Goal: Check status: Check status

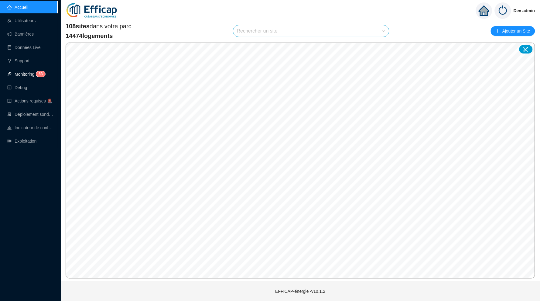
click at [37, 72] on span "6 3" at bounding box center [38, 74] width 9 height 5
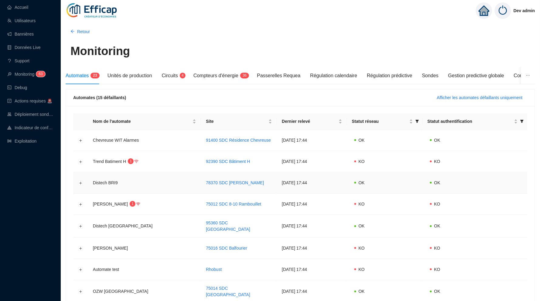
scroll to position [9, 0]
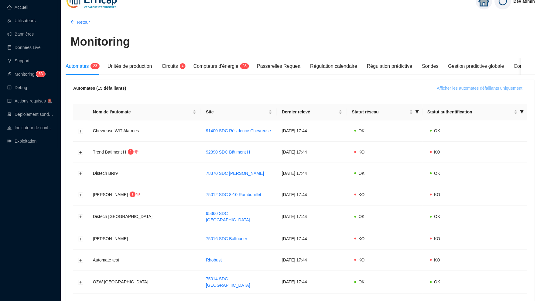
click at [460, 89] on span "Afficher les automates défaillants uniquement" at bounding box center [480, 88] width 86 height 6
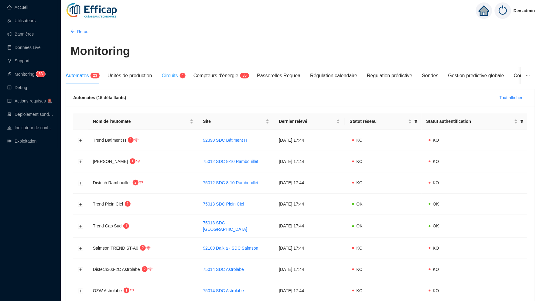
scroll to position [0, 0]
click at [184, 72] on div "Circuits 4" at bounding box center [173, 75] width 22 height 7
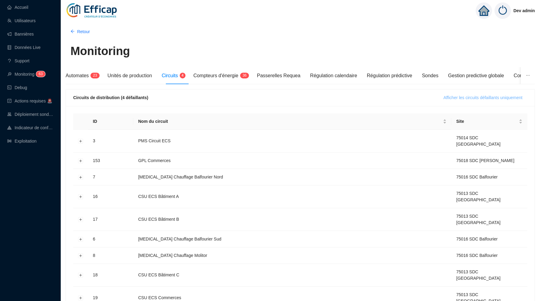
click at [457, 99] on span "Afficher les circuits défaillants uniquement" at bounding box center [483, 97] width 79 height 6
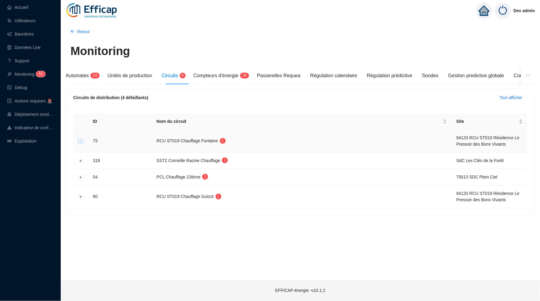
click at [81, 140] on button "Développer la ligne" at bounding box center [80, 141] width 5 height 5
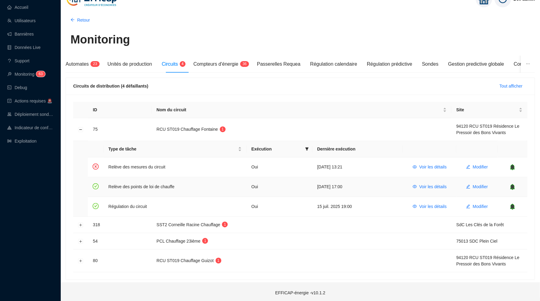
scroll to position [11, 0]
click at [428, 164] on span "Voir les détails" at bounding box center [432, 167] width 27 height 6
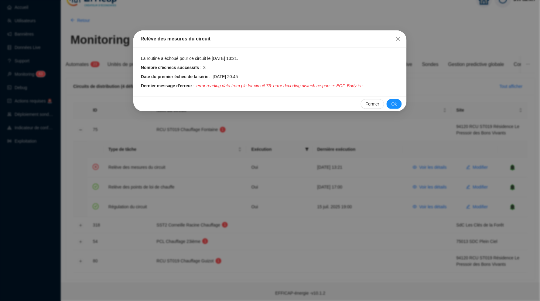
drag, startPoint x: 335, startPoint y: 85, endPoint x: 292, endPoint y: 77, distance: 43.5
click at [292, 77] on tbody "La routine a échoué pour ce circuit le [DATE] 13:21. Nombre d'échecs successifs…" at bounding box center [270, 72] width 259 height 34
click at [315, 96] on div "Fermer Ok" at bounding box center [269, 103] width 273 height 15
click at [401, 39] on span "Fermer" at bounding box center [398, 38] width 10 height 5
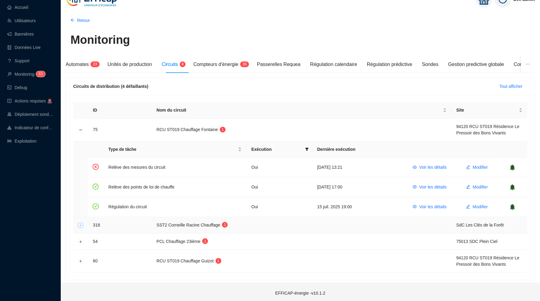
click at [79, 223] on button "Développer la ligne" at bounding box center [80, 225] width 5 height 5
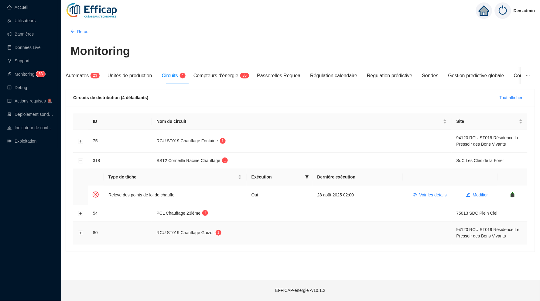
scroll to position [0, 0]
click at [440, 190] on button "Voir les détails" at bounding box center [430, 195] width 44 height 10
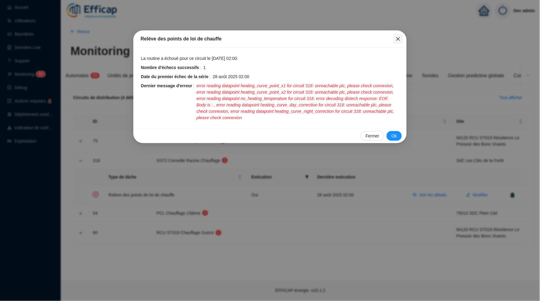
click at [395, 38] on span "Fermer" at bounding box center [398, 38] width 10 height 5
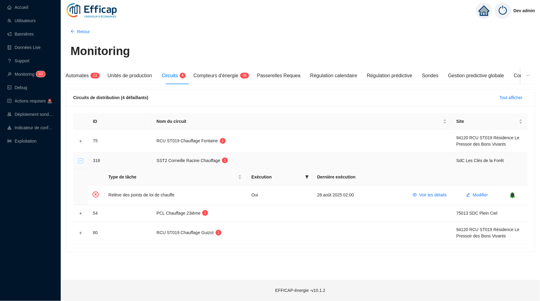
click at [82, 160] on button "Réduire la ligne" at bounding box center [80, 160] width 5 height 5
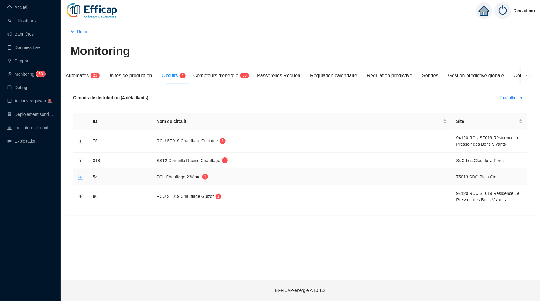
click at [82, 176] on button "Développer la ligne" at bounding box center [80, 177] width 5 height 5
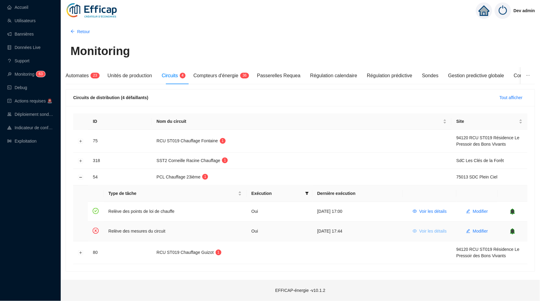
click at [419, 231] on span "Voir les détails" at bounding box center [432, 231] width 27 height 6
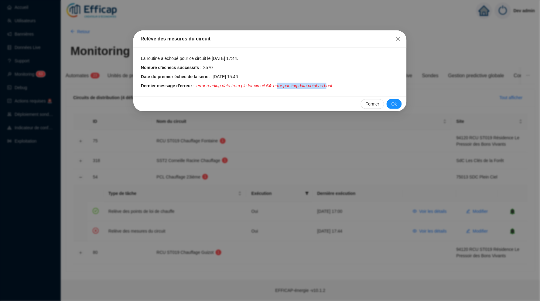
drag, startPoint x: 286, startPoint y: 86, endPoint x: 340, endPoint y: 86, distance: 53.8
click at [332, 86] on span "error reading data from plc for circuit 54: error parsing data point as bool" at bounding box center [265, 86] width 136 height 6
click at [399, 40] on icon "close" at bounding box center [398, 39] width 4 height 4
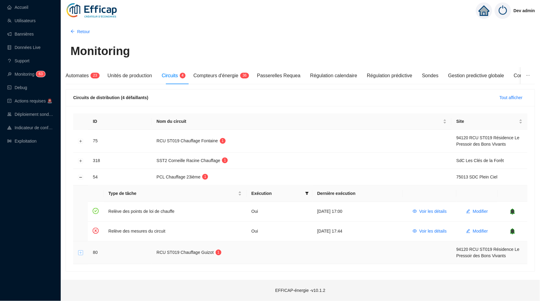
click at [80, 251] on button "Développer la ligne" at bounding box center [80, 252] width 5 height 5
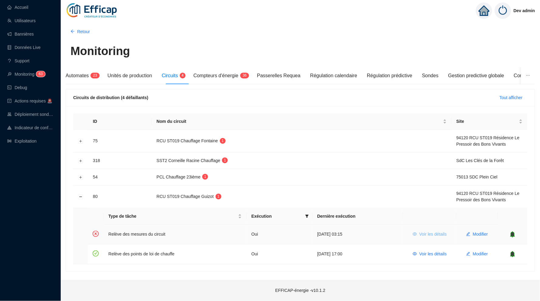
click at [430, 231] on span "Voir les détails" at bounding box center [432, 234] width 27 height 6
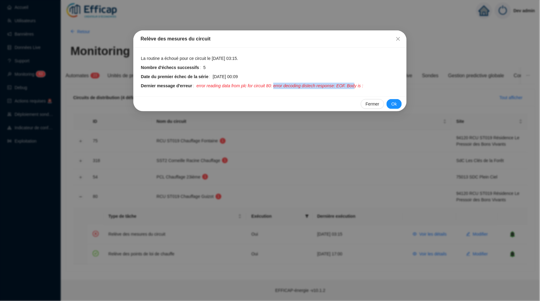
drag, startPoint x: 368, startPoint y: 84, endPoint x: 276, endPoint y: 82, distance: 91.5
click at [276, 83] on span "error reading data from plc for circuit 80: error decoding distech response: EO…" at bounding box center [280, 86] width 167 height 6
click at [238, 83] on span "error reading data from plc for circuit 80: error decoding distech response: EO…" at bounding box center [280, 86] width 167 height 6
drag, startPoint x: 238, startPoint y: 84, endPoint x: 347, endPoint y: 86, distance: 109.1
click at [347, 86] on span "error reading data from plc for circuit 80: error decoding distech response: EO…" at bounding box center [280, 86] width 167 height 6
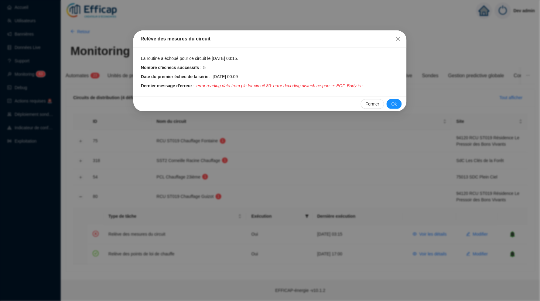
click at [340, 90] on div "La routine a échoué pour ce circuit le [DATE] 03:15. Nombre d'échecs successifs…" at bounding box center [269, 72] width 273 height 49
click at [396, 36] on icon "close" at bounding box center [398, 38] width 5 height 5
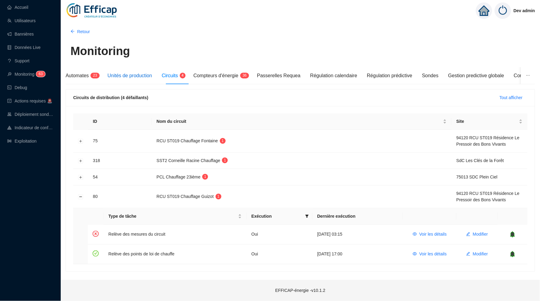
click at [147, 74] on span "Unités de production" at bounding box center [130, 75] width 45 height 5
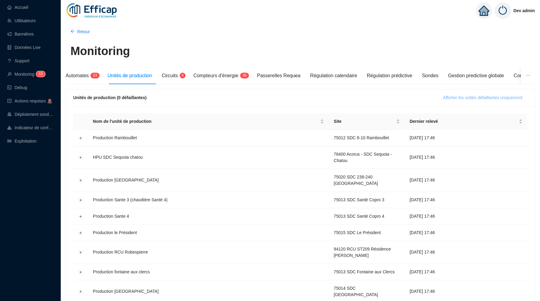
click at [510, 97] on span "Afficher les unités défaillantes uniquement" at bounding box center [483, 97] width 80 height 6
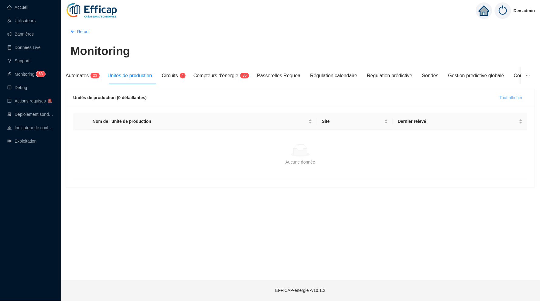
click at [510, 97] on span "Tout afficher" at bounding box center [511, 97] width 23 height 6
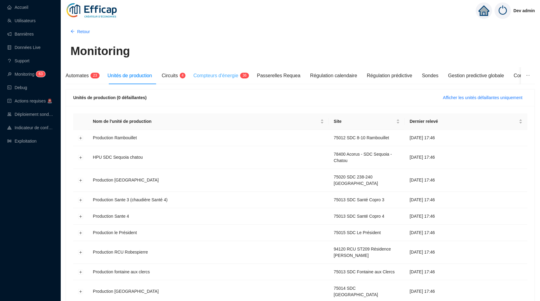
click at [229, 68] on div "Compteurs d'énergie 3 6" at bounding box center [220, 75] width 54 height 17
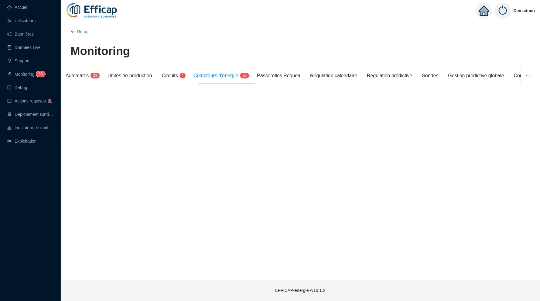
click at [231, 77] on span "Compteurs d'énergie" at bounding box center [215, 75] width 45 height 5
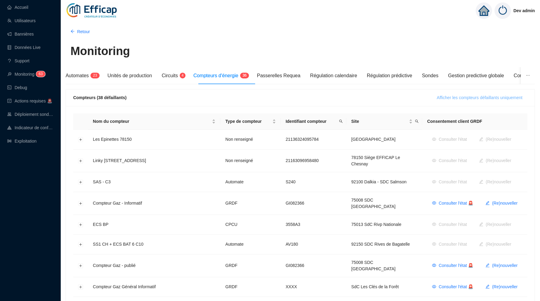
click at [493, 96] on span "Afficher les compteurs défaillants uniquement" at bounding box center [480, 97] width 86 height 6
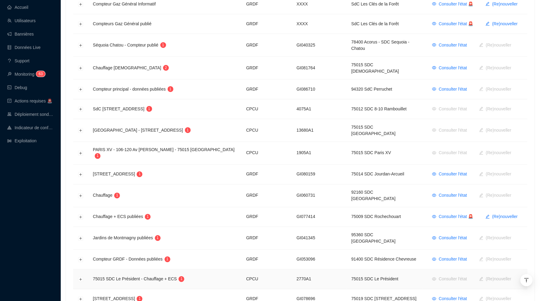
scroll to position [177, 0]
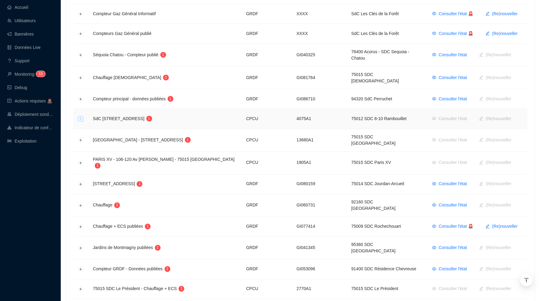
click at [80, 117] on button "Développer la ligne" at bounding box center [80, 119] width 5 height 5
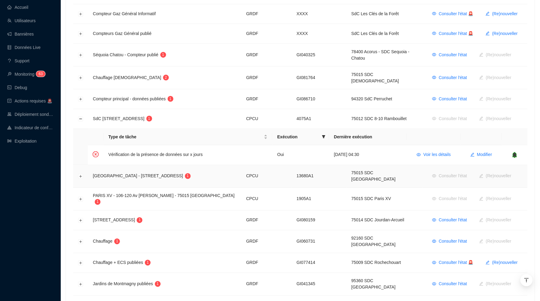
click at [80, 165] on td at bounding box center [80, 176] width 15 height 23
click at [80, 174] on button "Développer la ligne" at bounding box center [80, 176] width 5 height 5
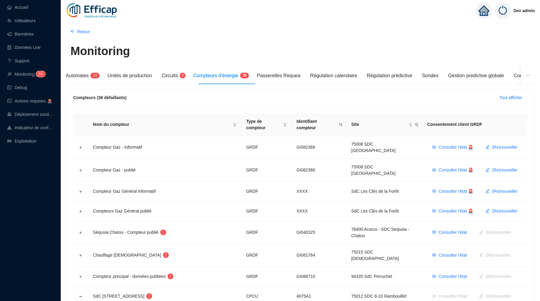
scroll to position [0, 0]
click at [78, 73] on span "Automates" at bounding box center [77, 75] width 23 height 5
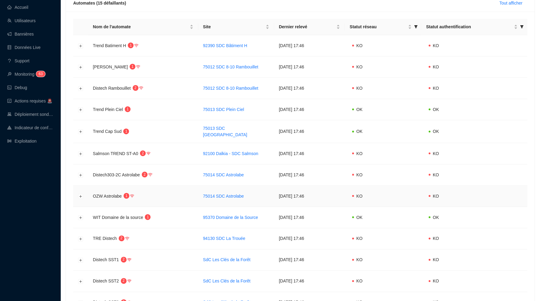
scroll to position [90, 0]
